Goal: Task Accomplishment & Management: Use online tool/utility

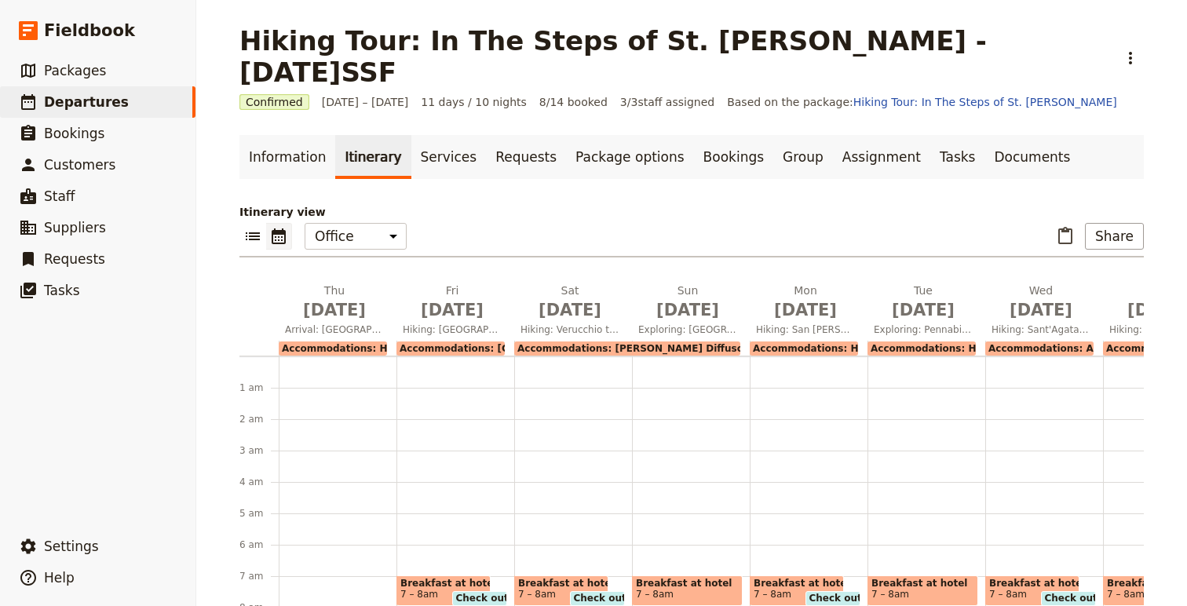
scroll to position [372, 0]
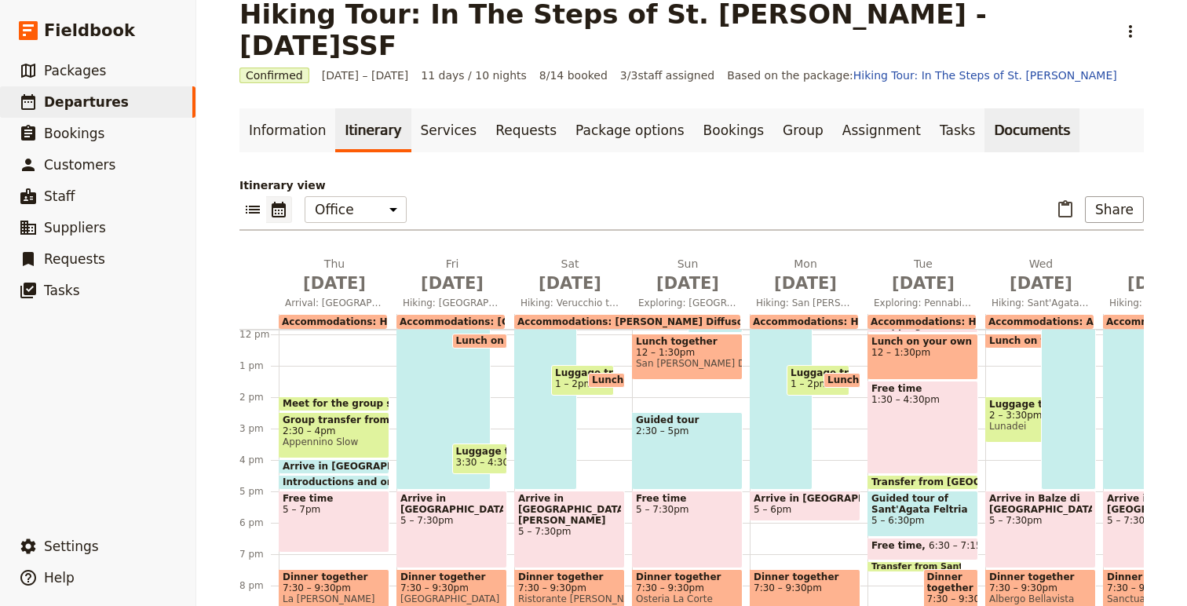
click at [985, 108] on link "Documents" at bounding box center [1032, 130] width 95 height 44
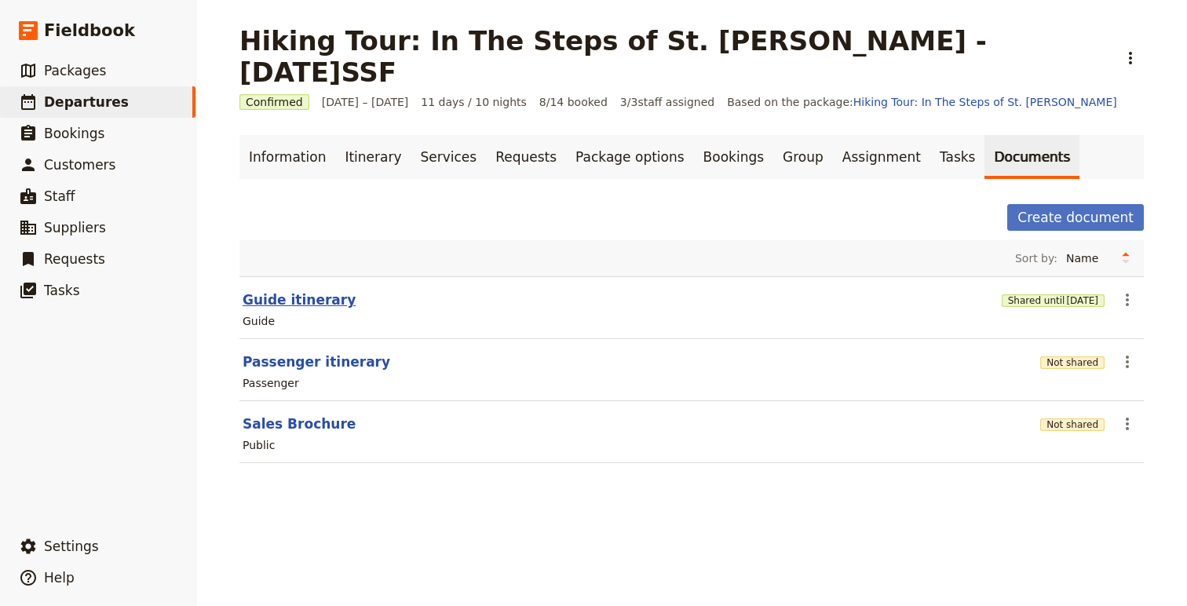
click at [270, 291] on button "Guide itinerary" at bounding box center [299, 300] width 113 height 19
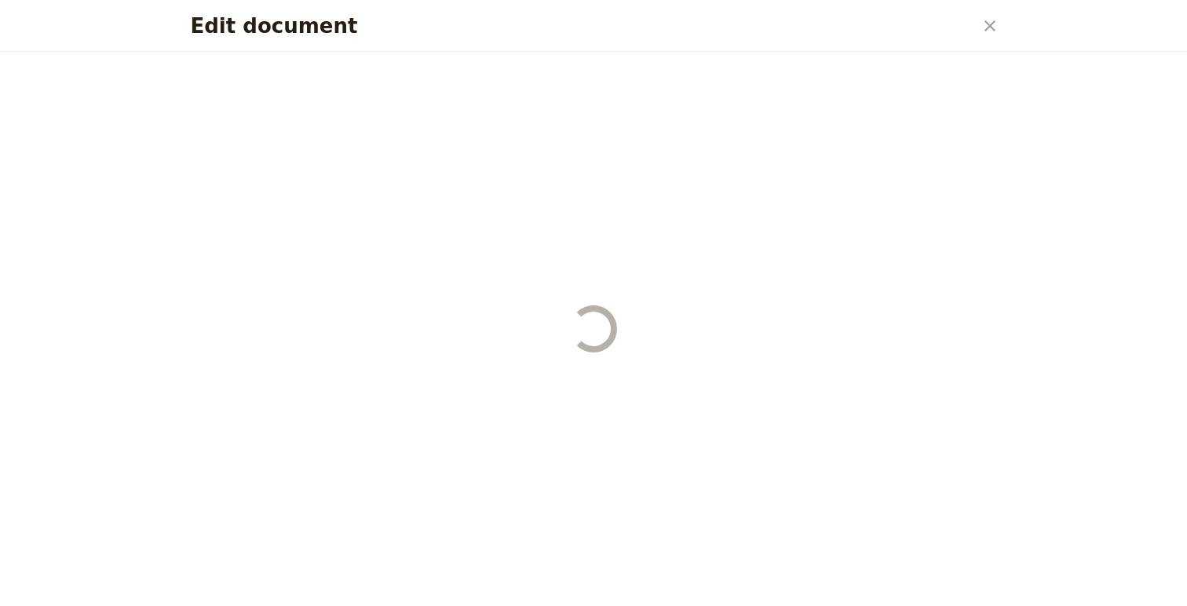
select select "STAFF"
select select "RUN_SHEET"
select select "DEFAULT"
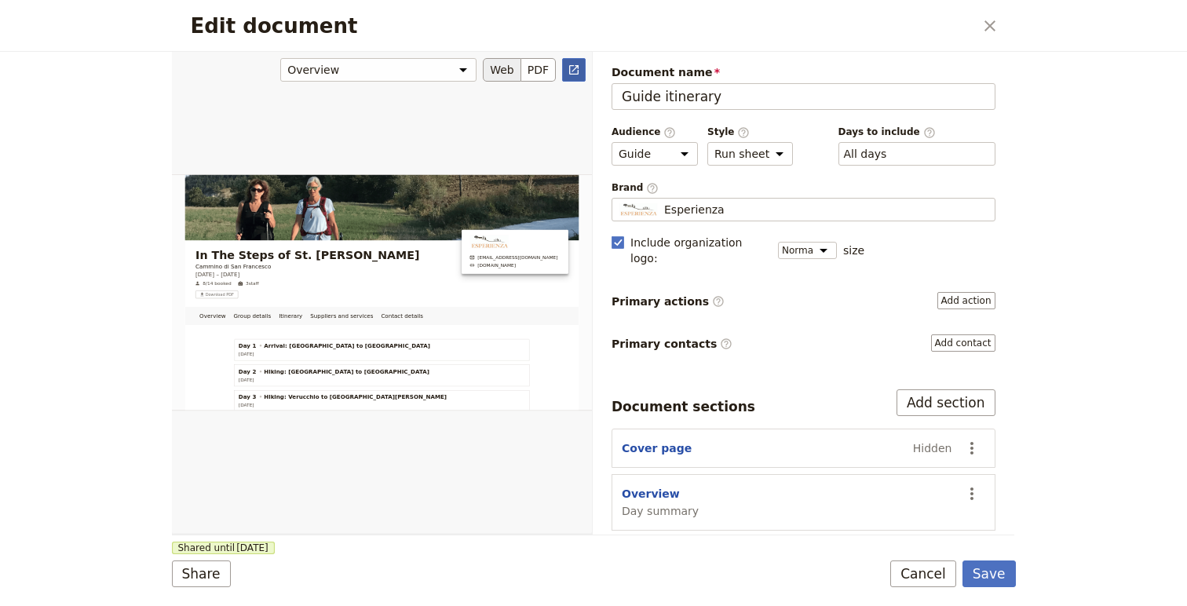
click at [573, 73] on icon "Open full preview" at bounding box center [573, 69] width 9 height 9
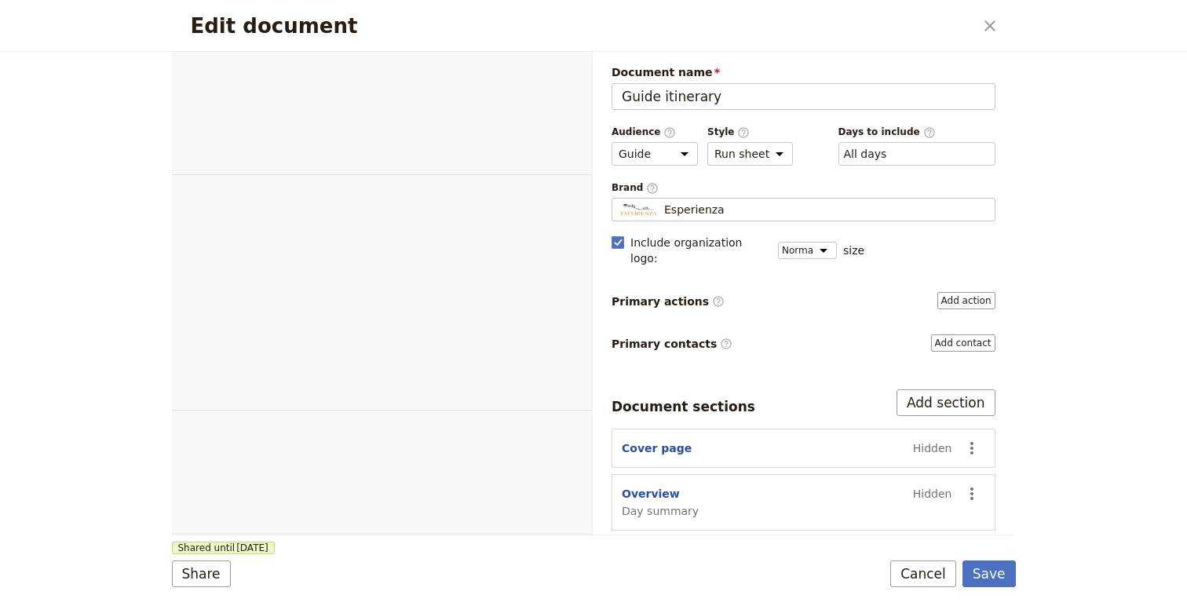
select select "STAFF"
select select "RUN_SHEET"
select select "DEFAULT"
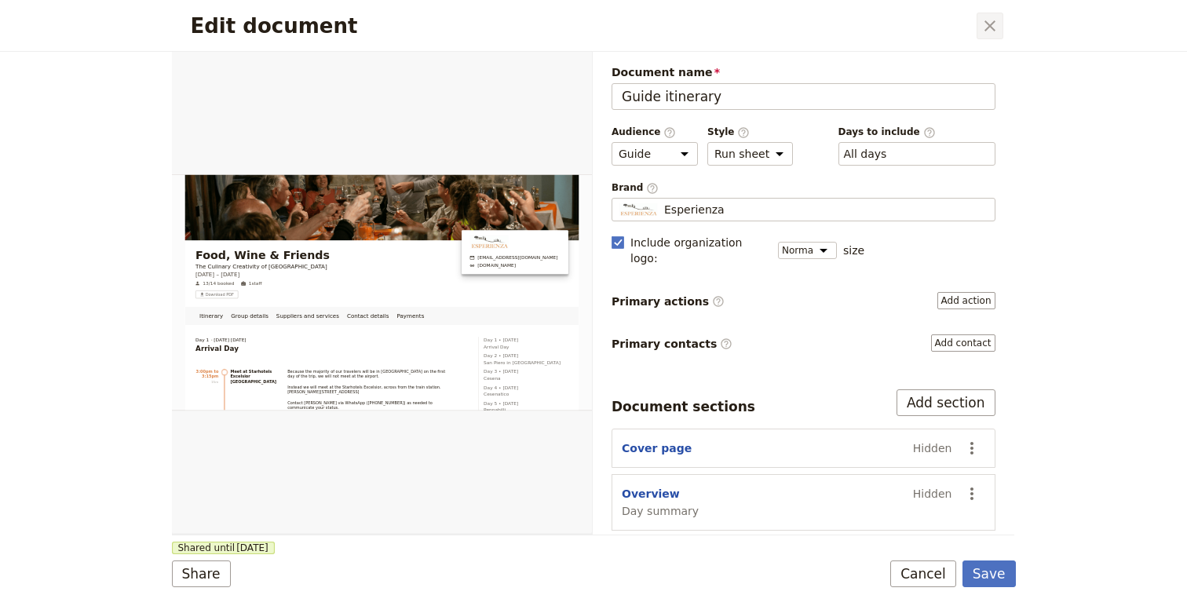
click at [987, 25] on icon "Close dialog" at bounding box center [990, 25] width 19 height 19
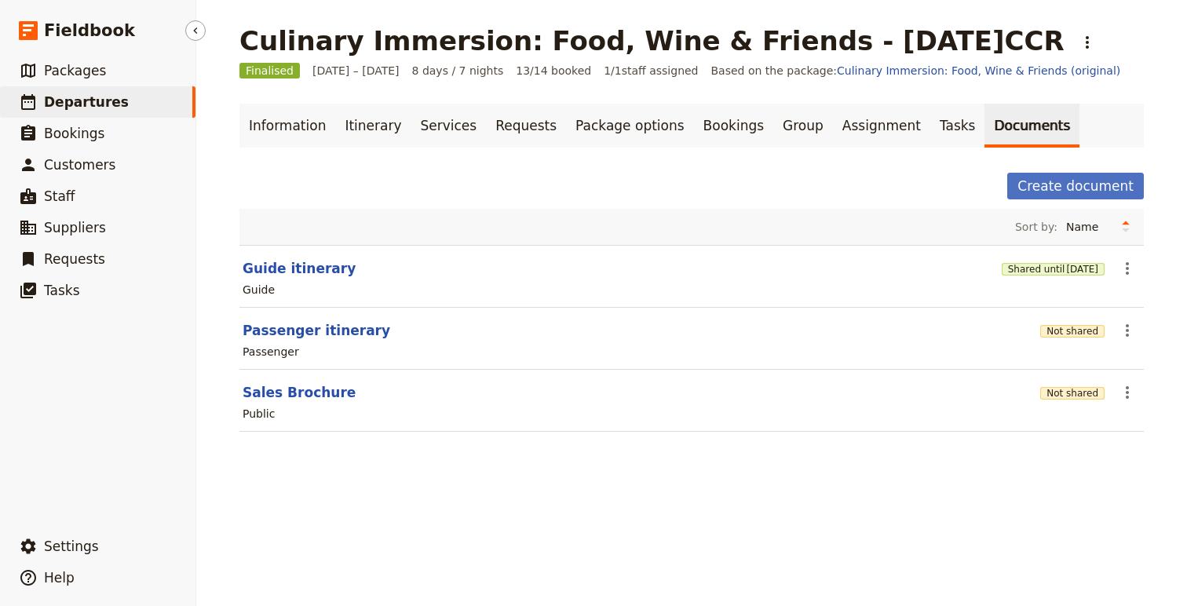
click at [74, 111] on span "Departures" at bounding box center [86, 102] width 85 height 19
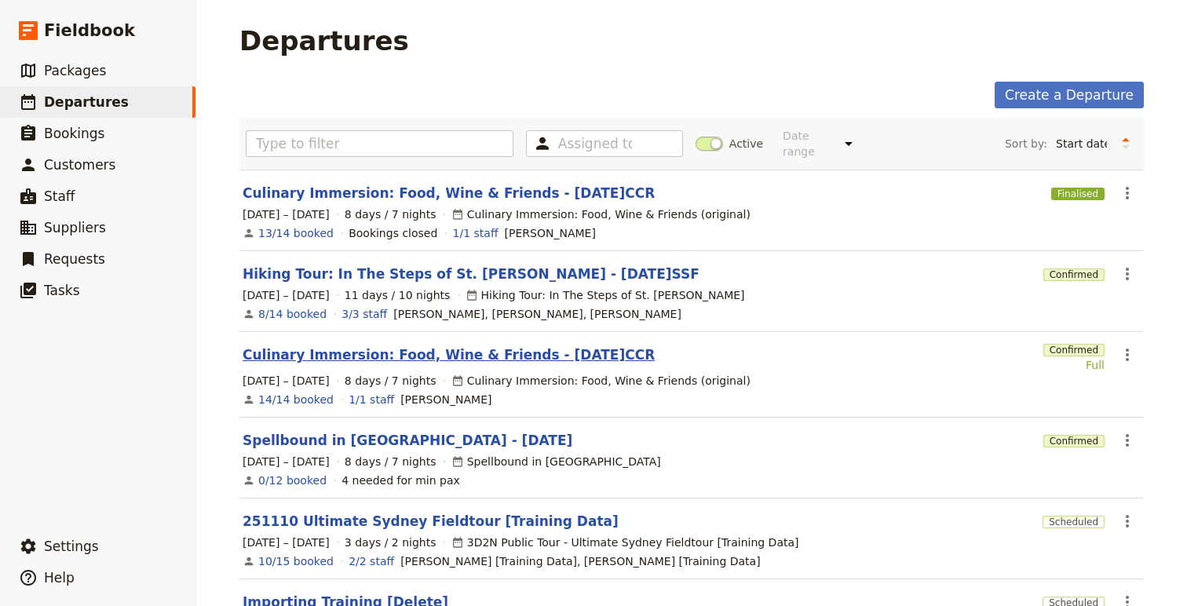
click at [511, 345] on link "Culinary Immersion: Food, Wine & Friends - [DATE]CCR" at bounding box center [449, 354] width 412 height 19
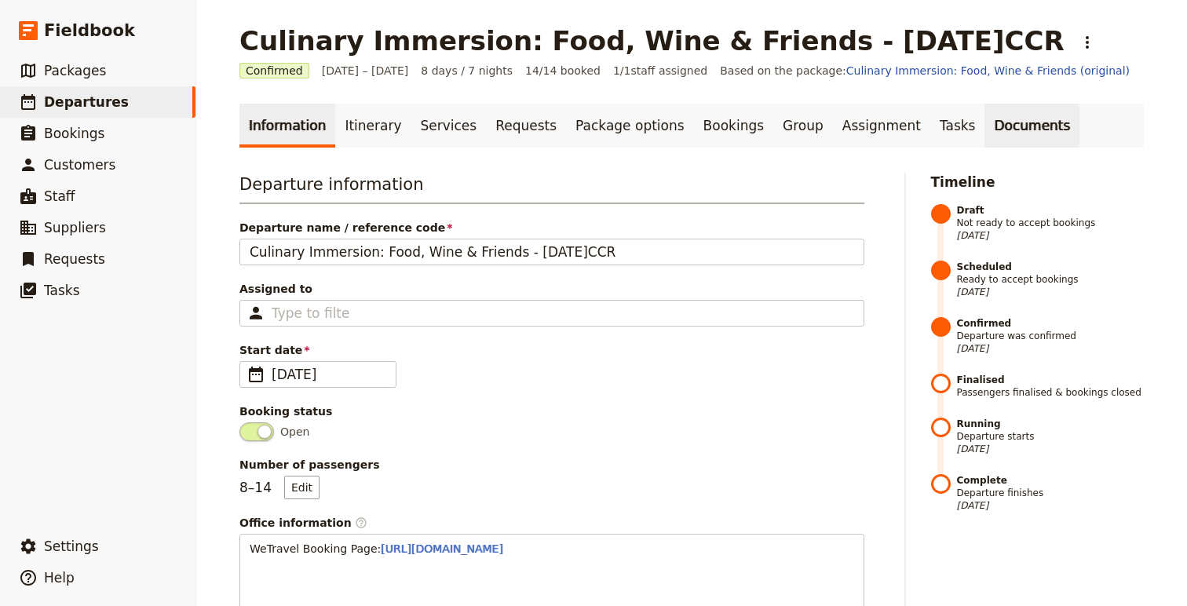
click at [985, 125] on link "Documents" at bounding box center [1032, 126] width 95 height 44
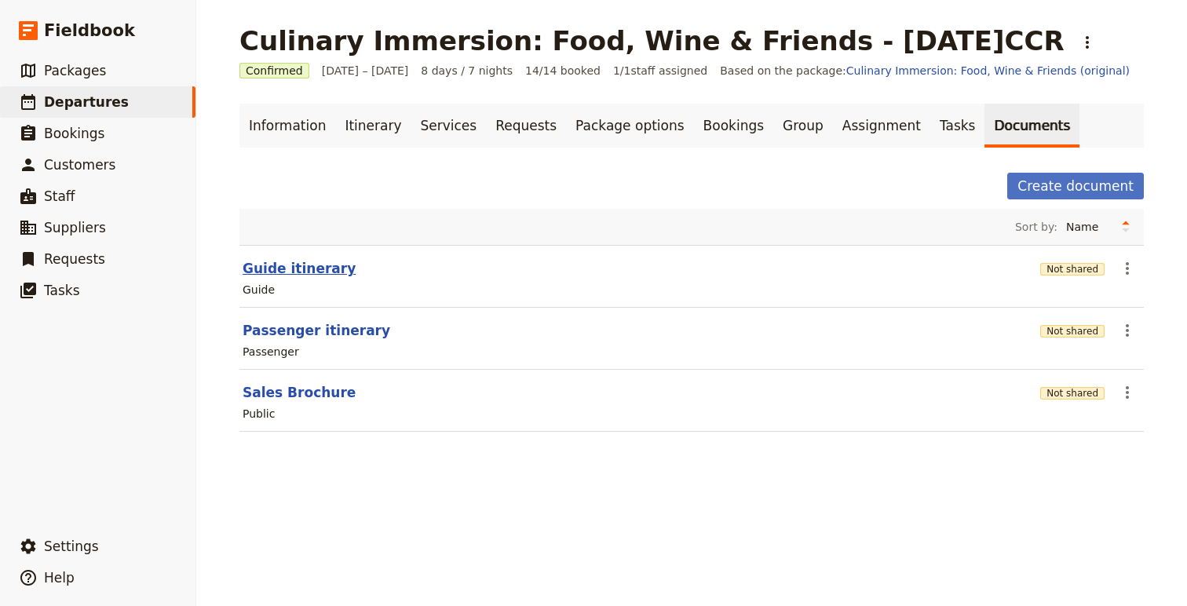
click at [275, 273] on button "Guide itinerary" at bounding box center [299, 268] width 113 height 19
select select "STAFF"
select select "RUN_SHEET"
select select "DEFAULT"
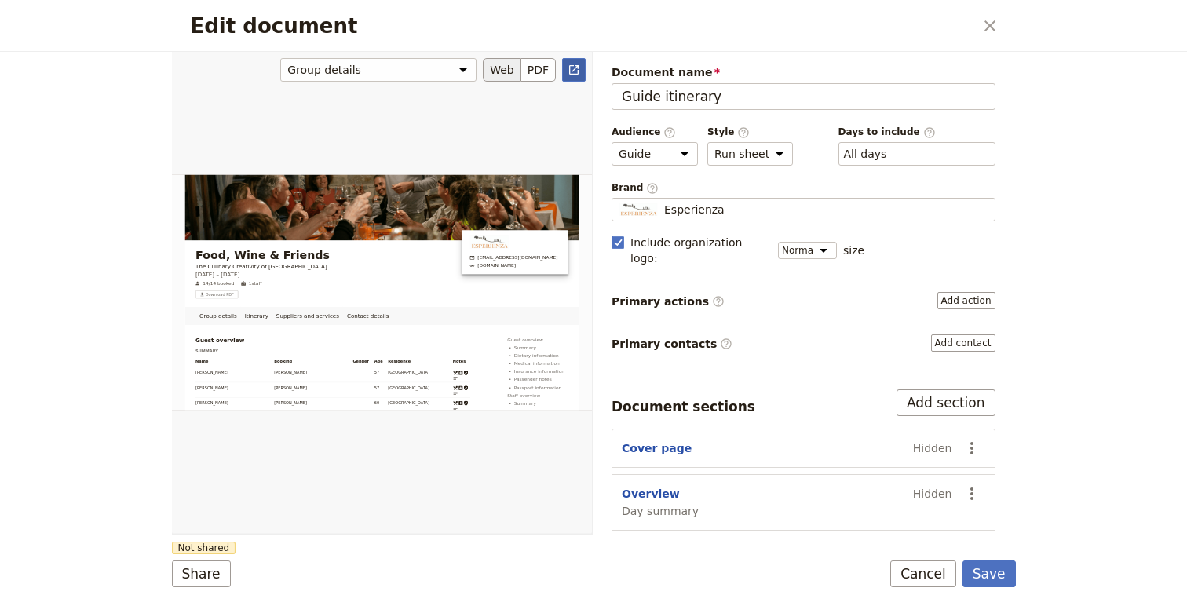
click at [565, 77] on link "​" at bounding box center [574, 70] width 24 height 24
